Goal: Navigation & Orientation: Find specific page/section

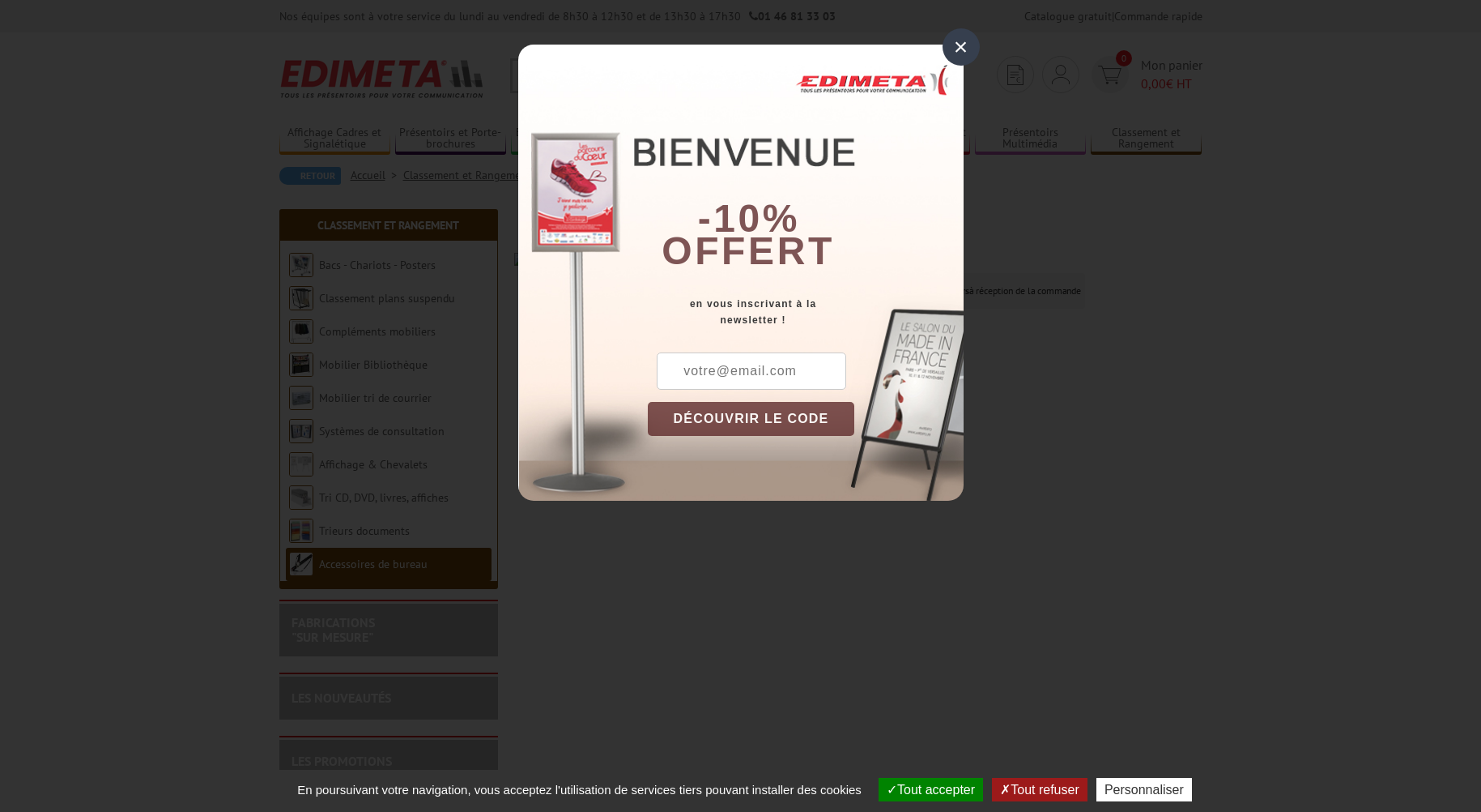
click at [963, 40] on div "×" at bounding box center [962, 47] width 37 height 37
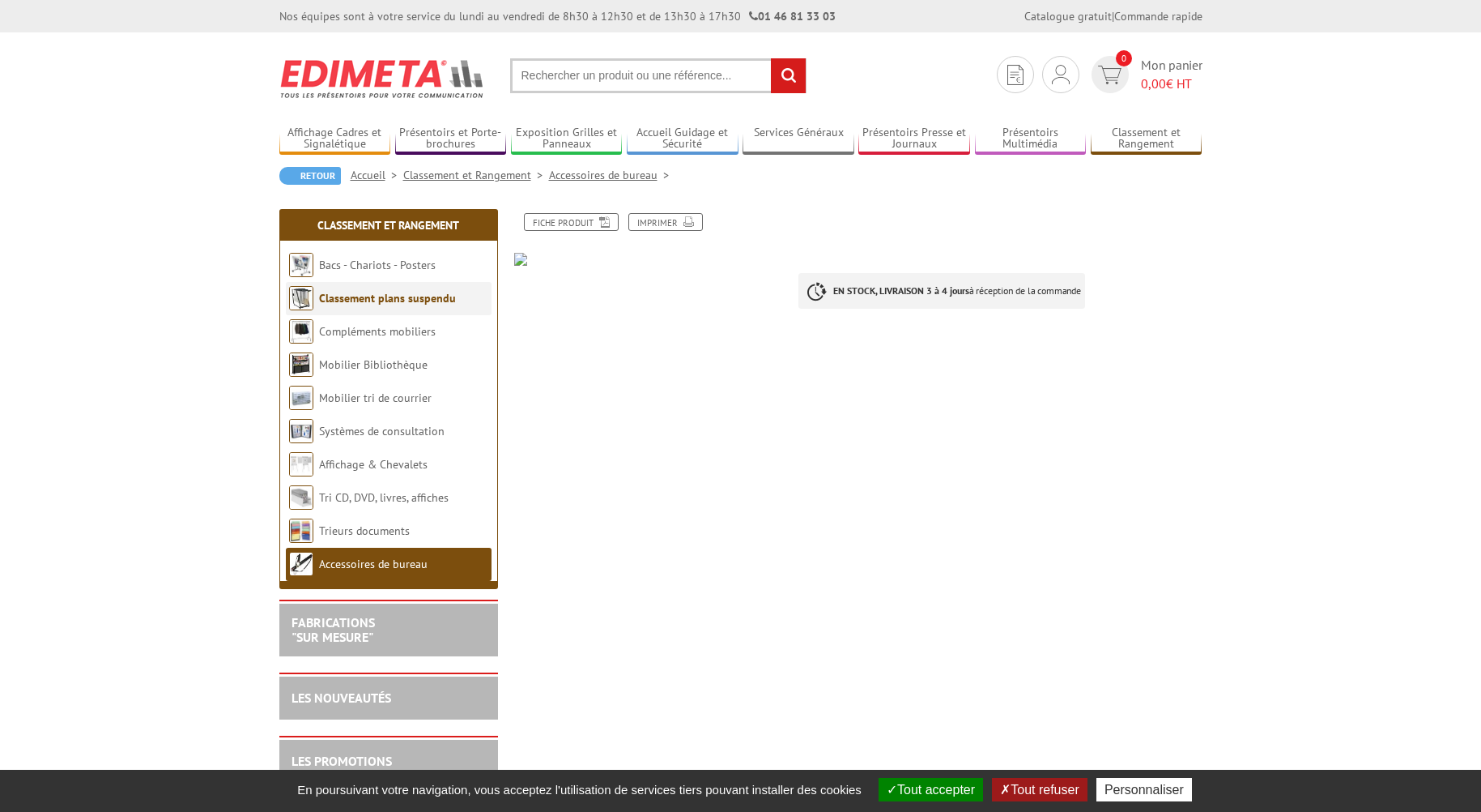
click at [383, 298] on link "Classement plans suspendu" at bounding box center [387, 298] width 137 height 15
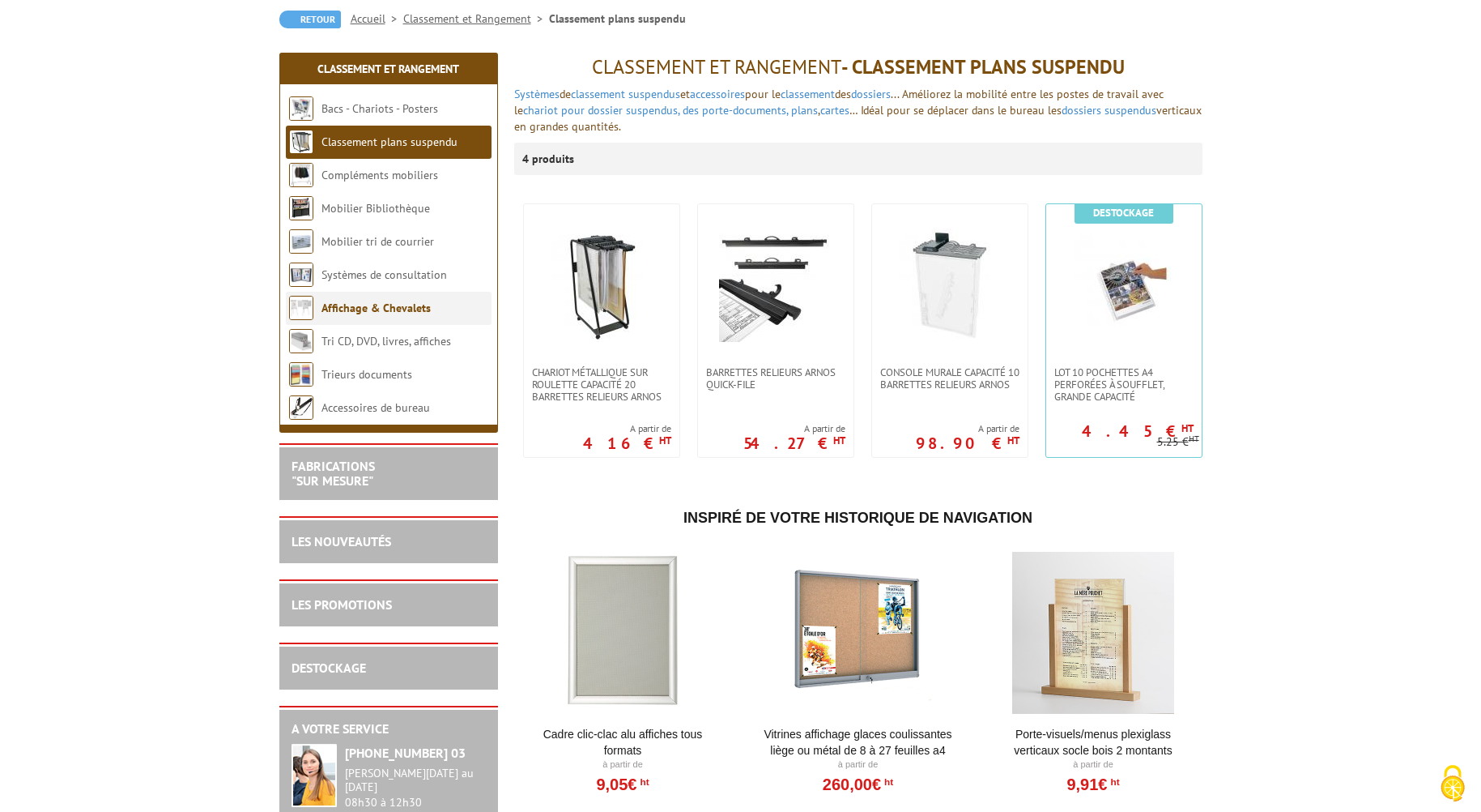
scroll to position [162, 0]
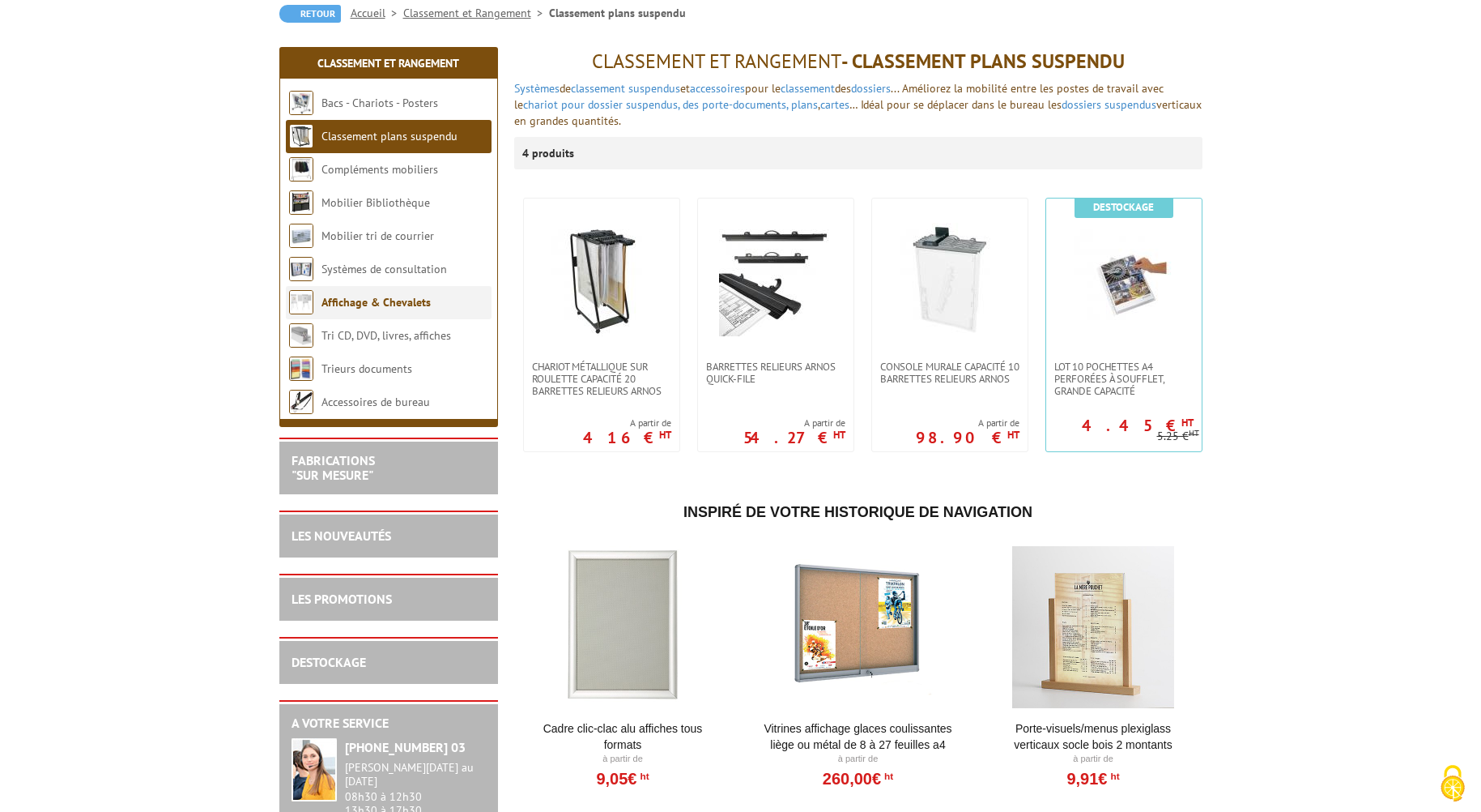
click at [383, 307] on link "Affichage & Chevalets" at bounding box center [376, 302] width 110 height 15
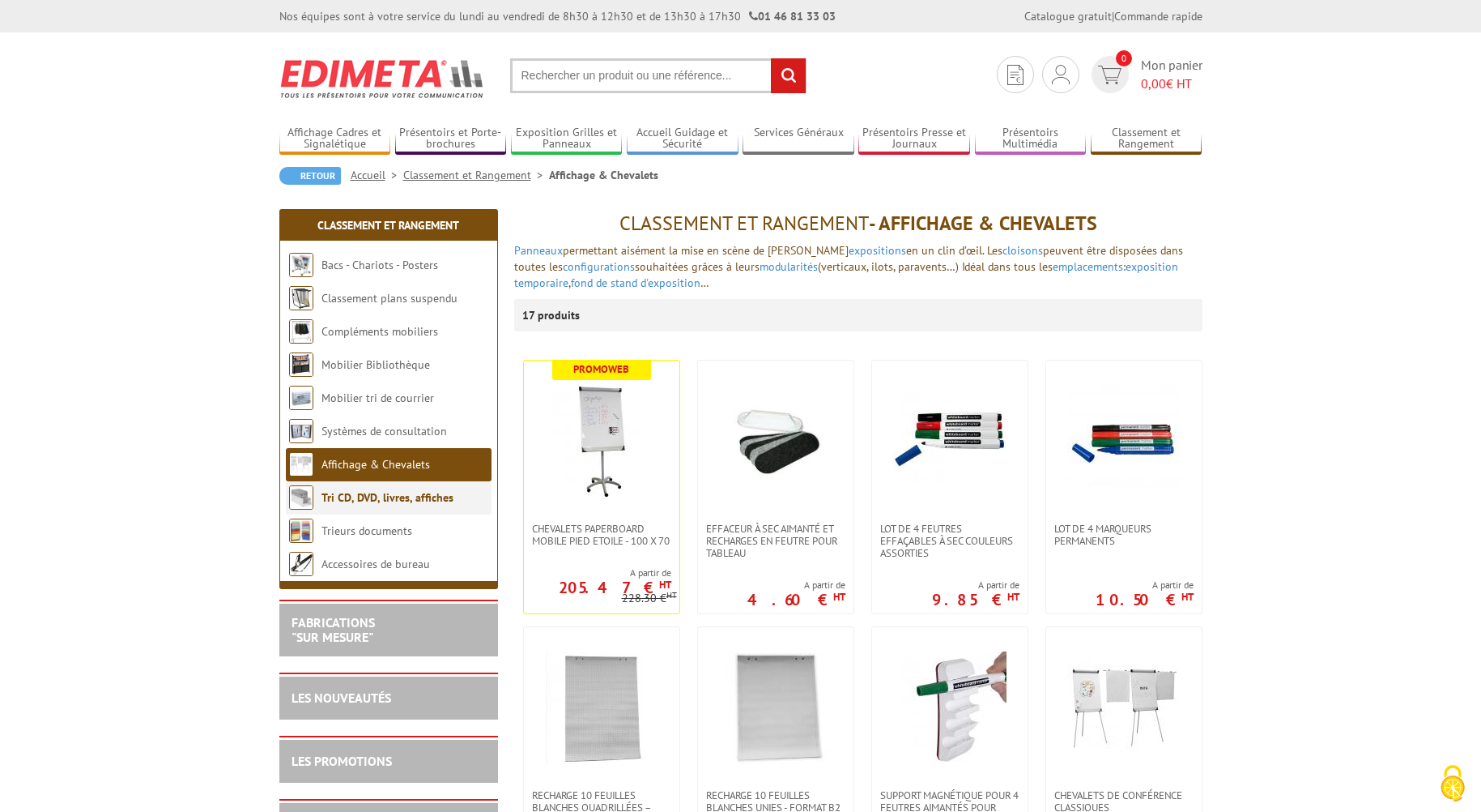
click at [359, 500] on link "Tri CD, DVD, livres, affiches" at bounding box center [388, 497] width 132 height 15
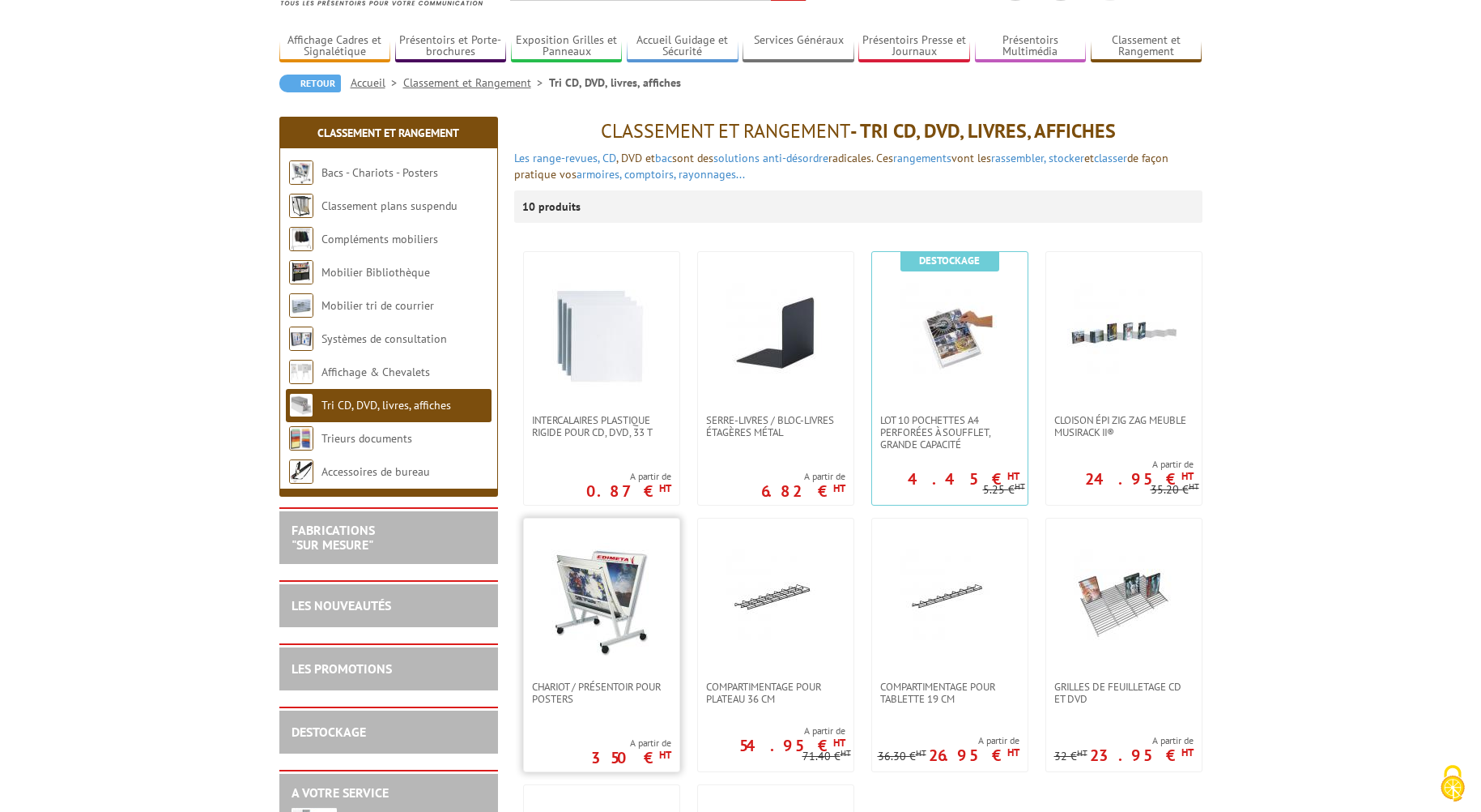
scroll to position [81, 0]
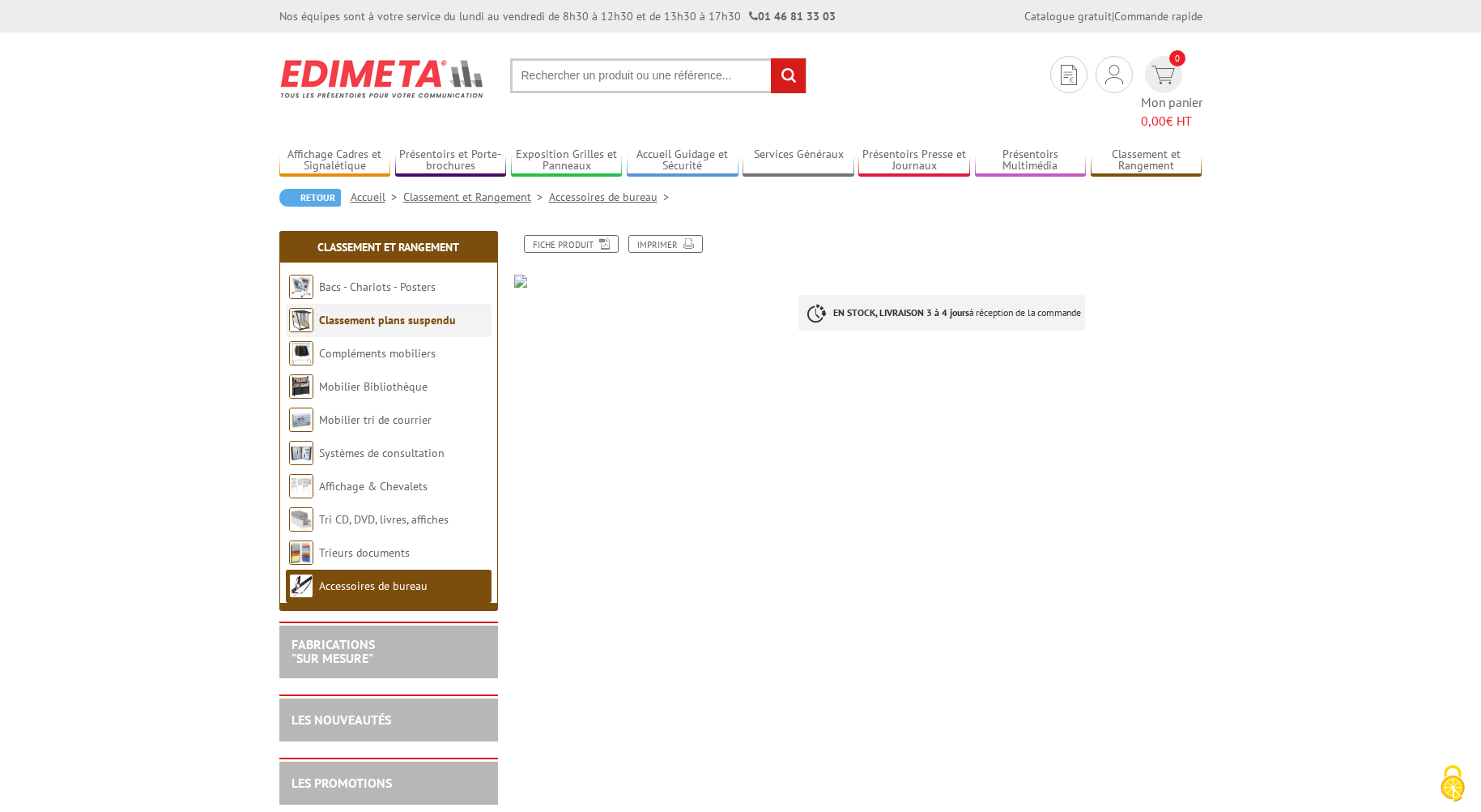
click at [391, 313] on link "Classement plans suspendu" at bounding box center [387, 320] width 137 height 15
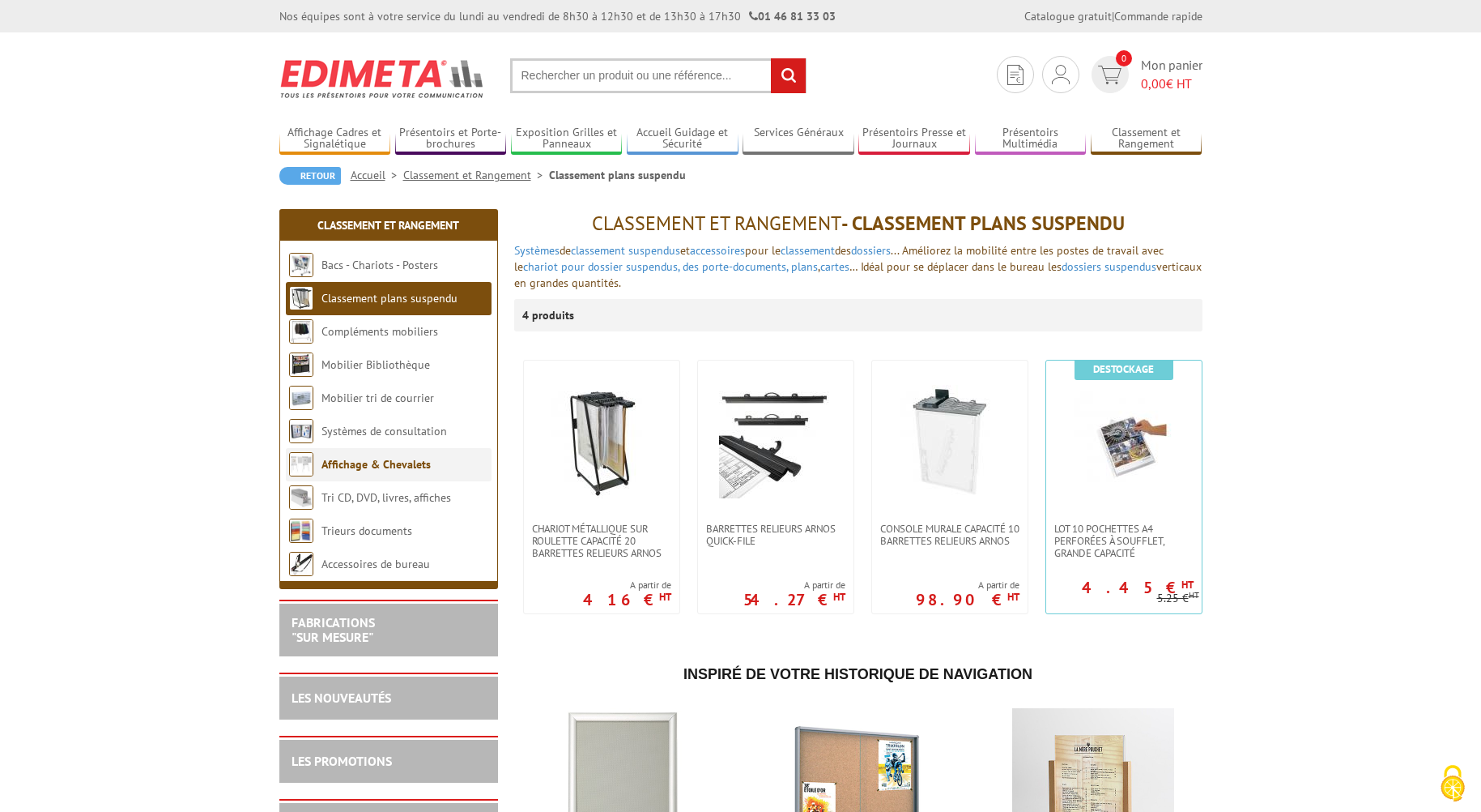
click at [383, 473] on li "Affichage & Chevalets" at bounding box center [389, 465] width 206 height 34
click at [378, 465] on link "Affichage & Chevalets" at bounding box center [376, 464] width 110 height 15
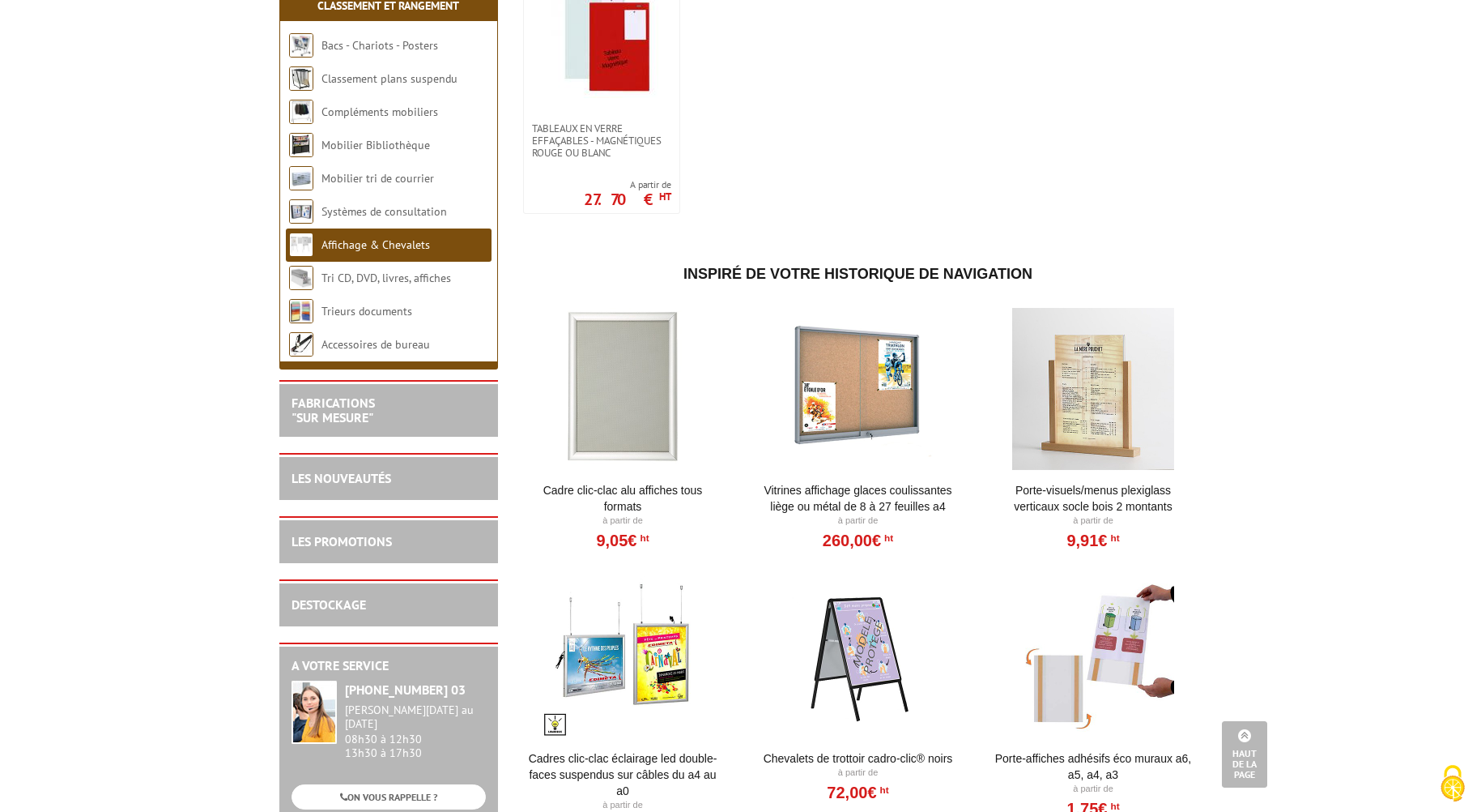
scroll to position [1458, 0]
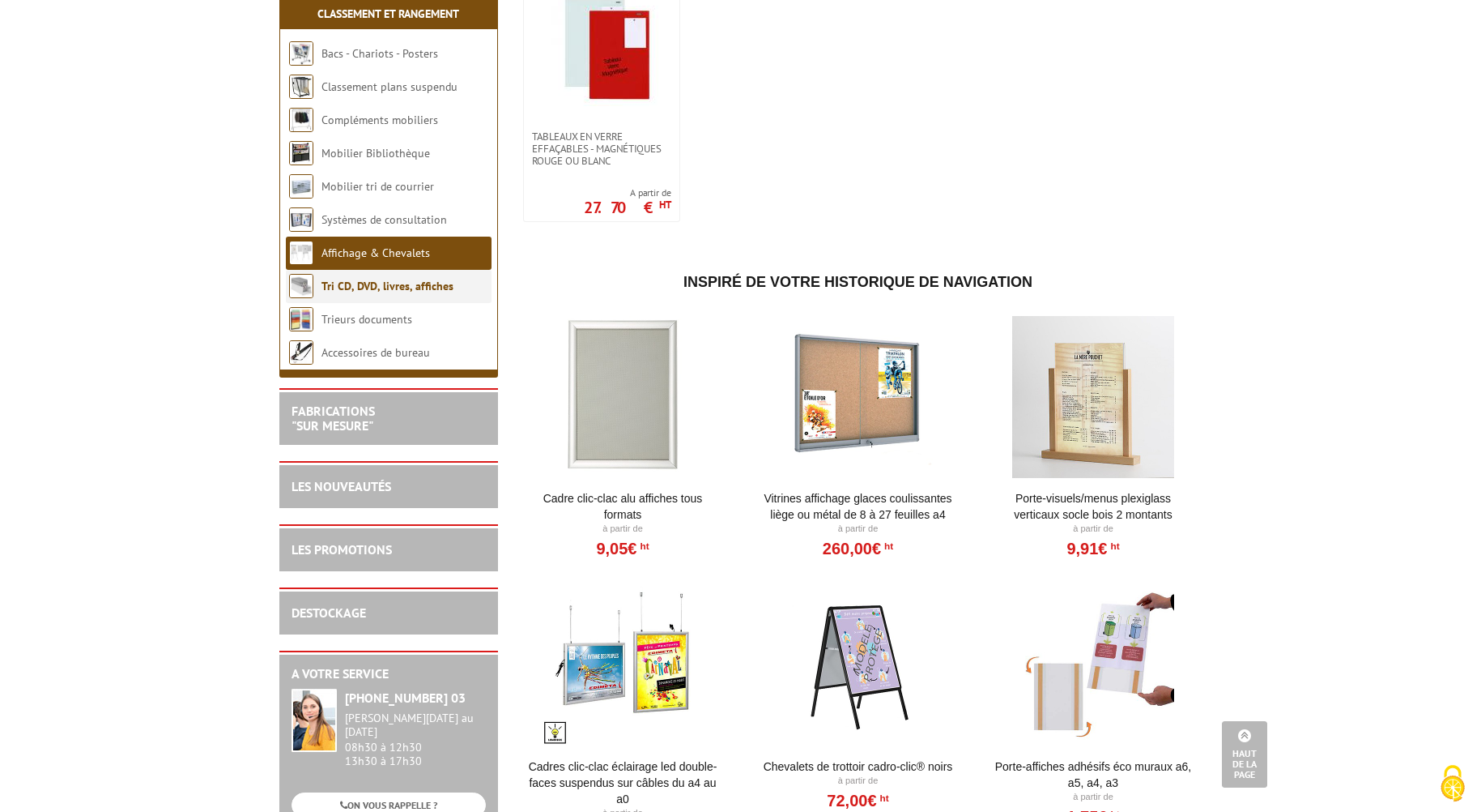
click at [392, 293] on link "Tri CD, DVD, livres, affiches" at bounding box center [388, 285] width 132 height 15
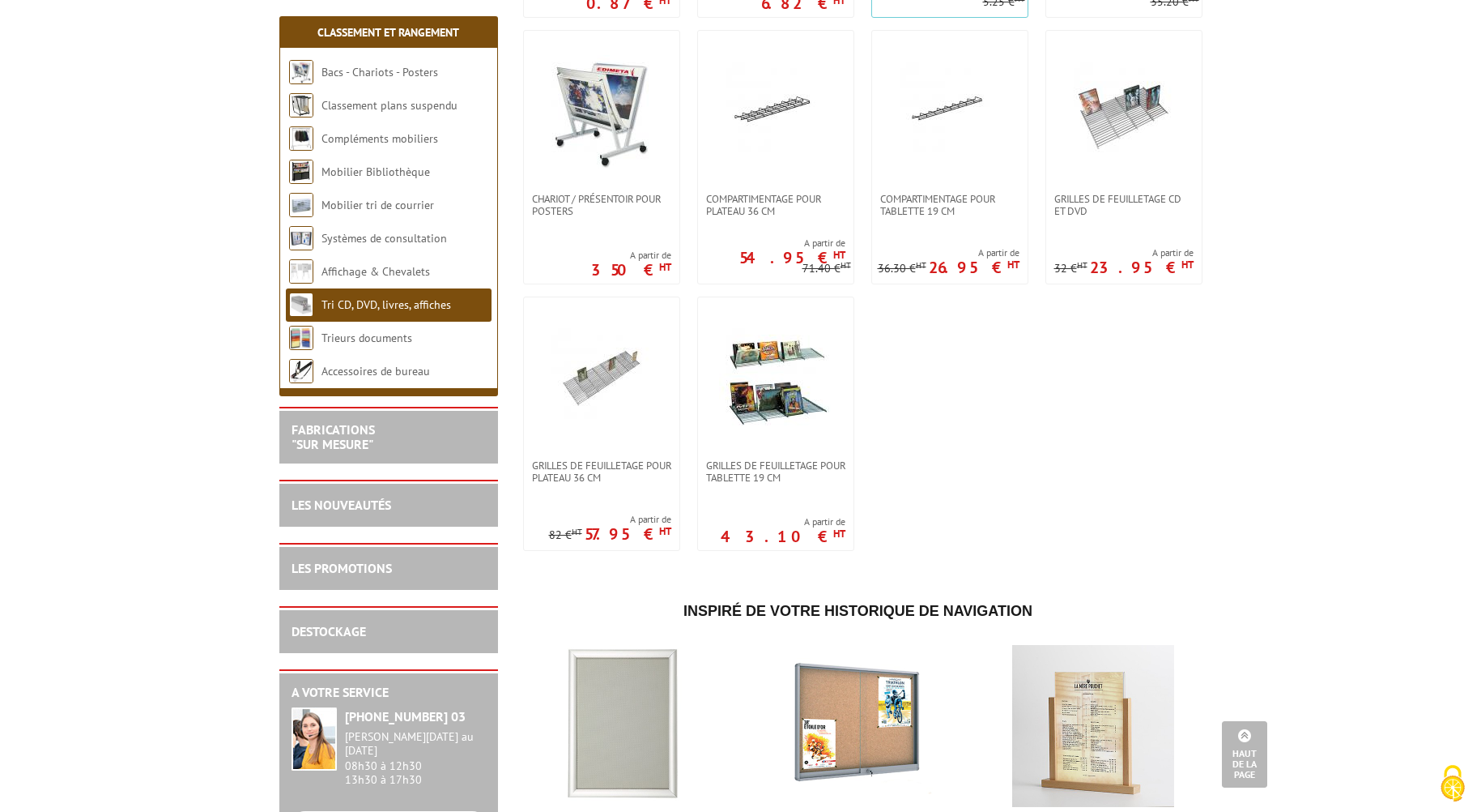
scroll to position [405, 0]
